Goal: Book appointment/travel/reservation

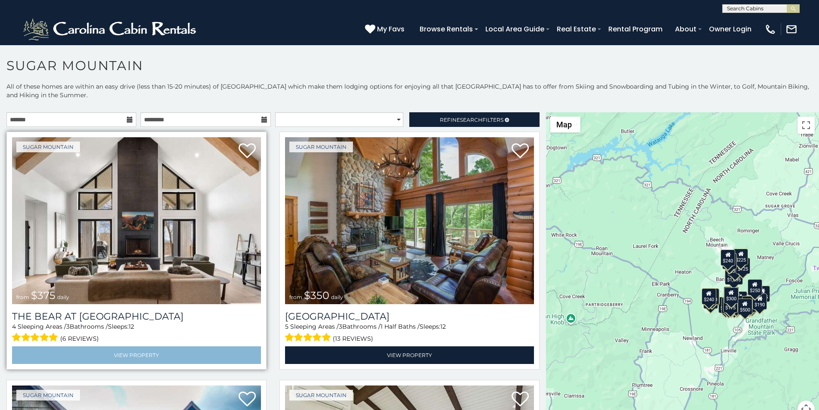
scroll to position [18, 0]
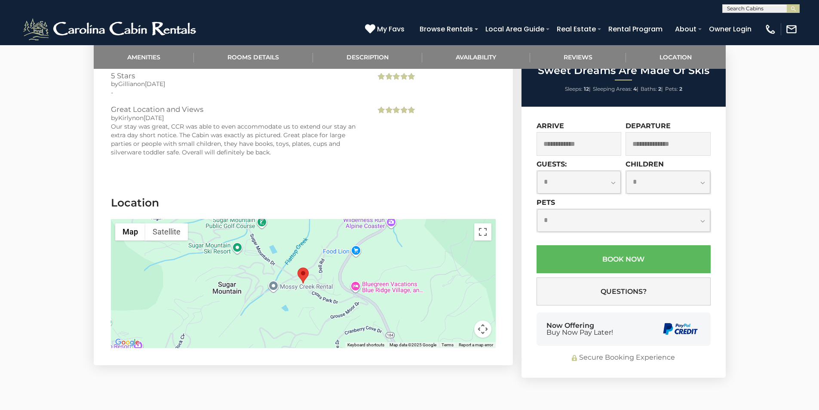
scroll to position [1688, 0]
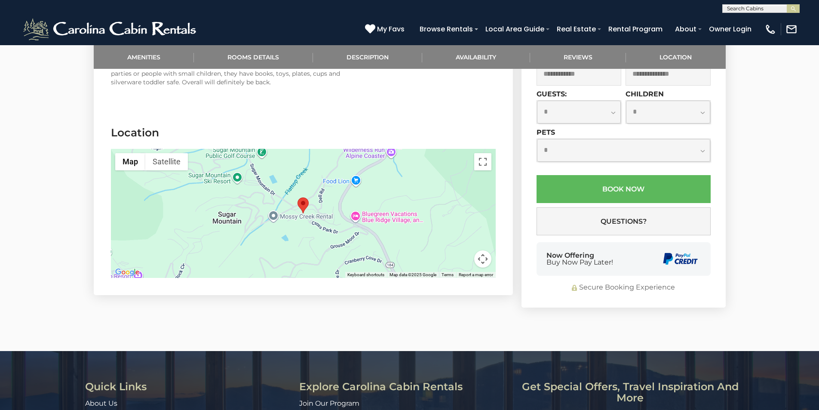
scroll to position [1734, 0]
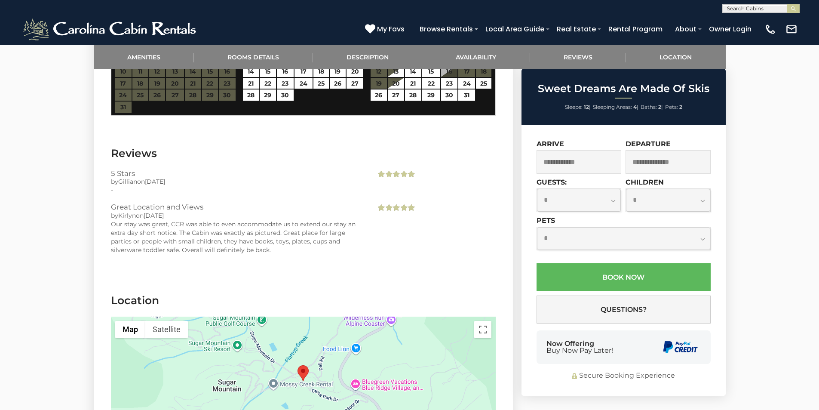
scroll to position [1555, 0]
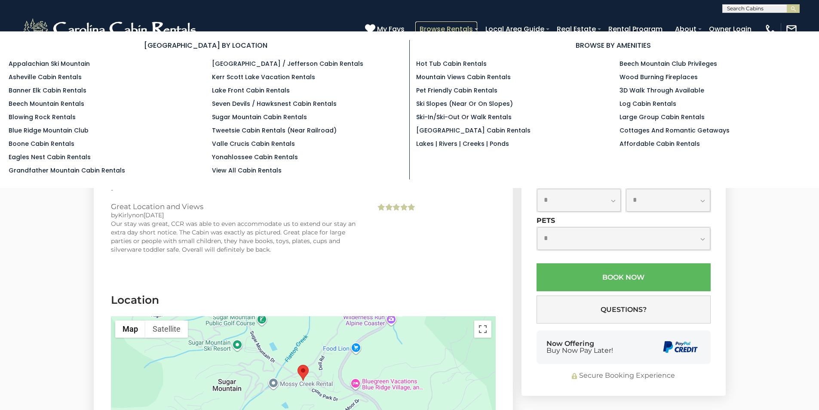
click at [477, 25] on link "Browse Rentals" at bounding box center [446, 28] width 62 height 15
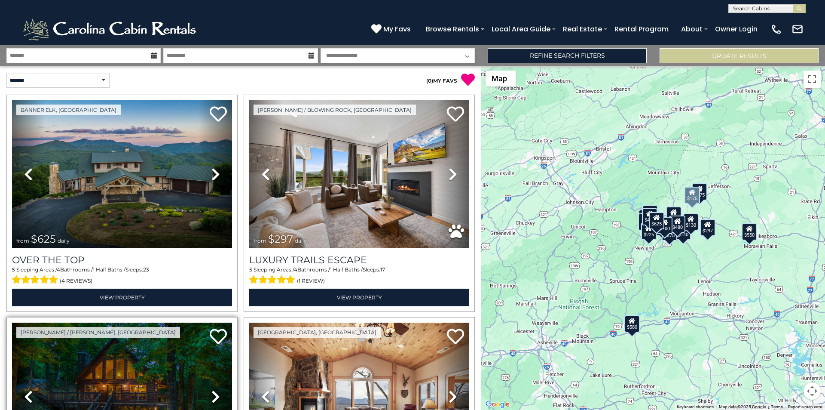
click at [16, 350] on link "Previous" at bounding box center [28, 395] width 33 height 147
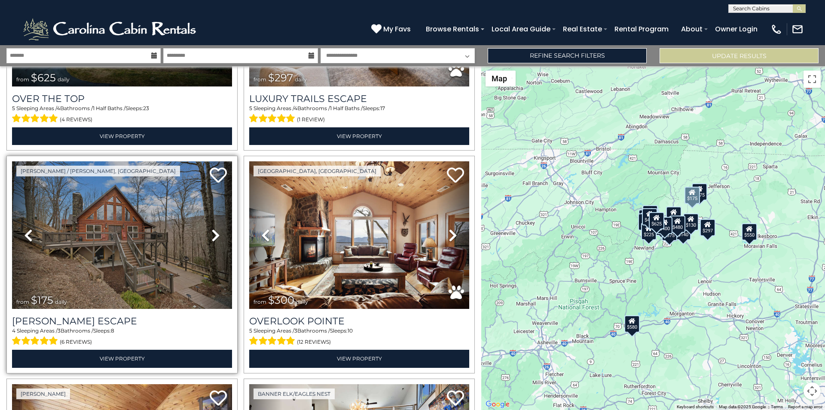
scroll to position [72, 0]
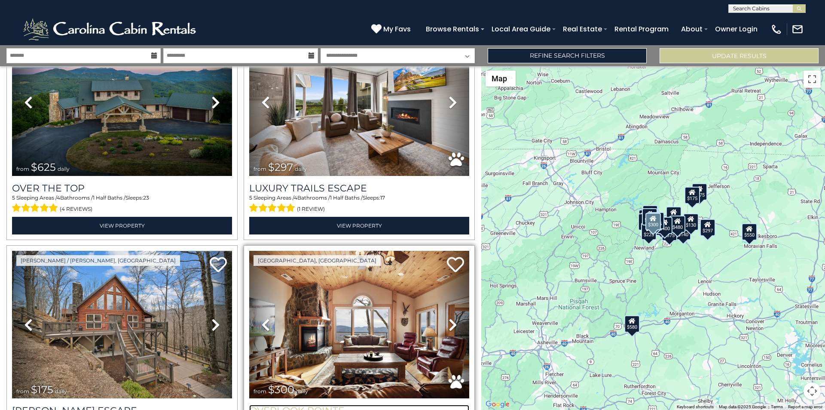
click at [357, 407] on h3 "Overlook Pointe" at bounding box center [359, 411] width 220 height 12
